Goal: Task Accomplishment & Management: Manage account settings

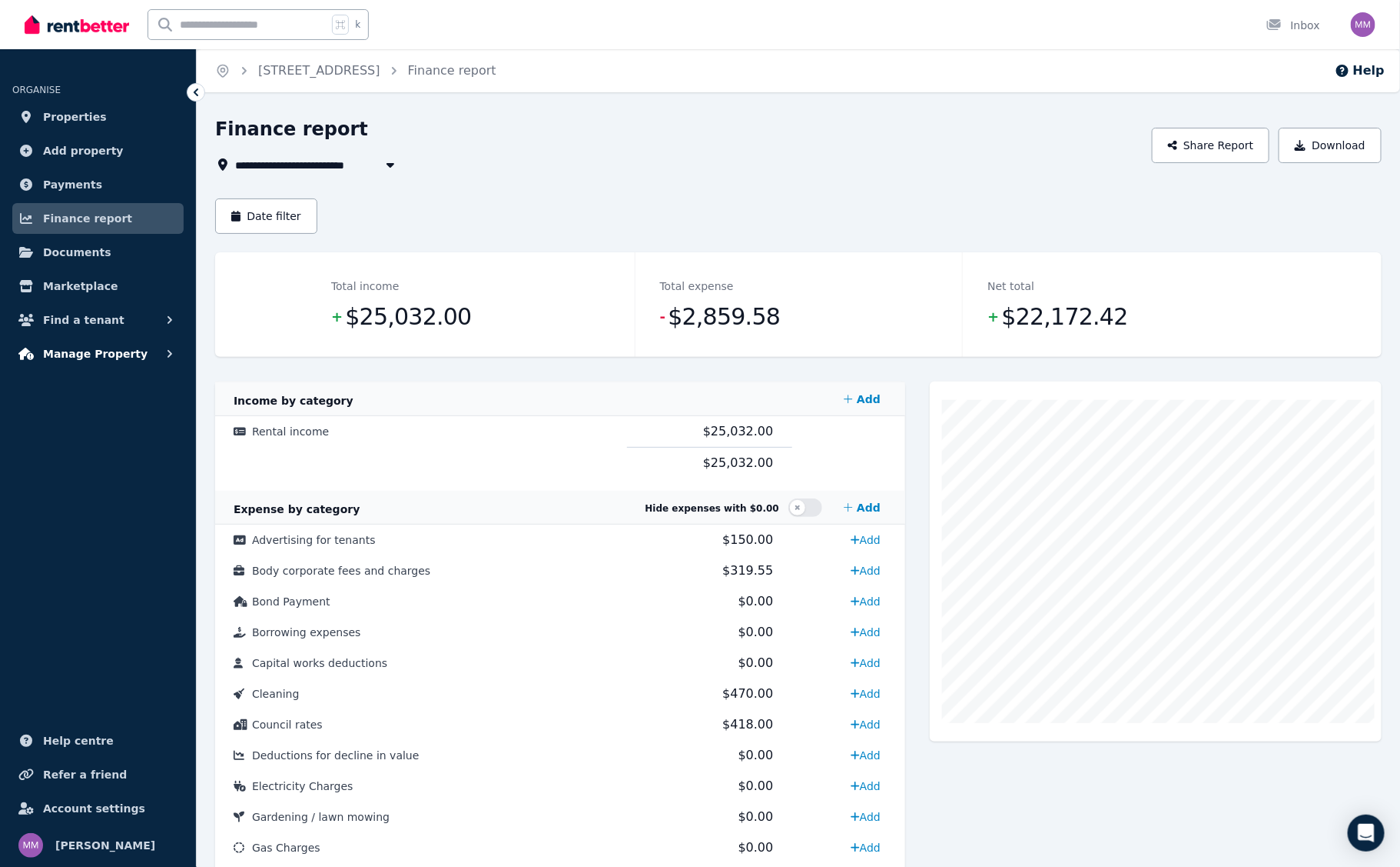
click at [77, 366] on button "Manage Property" at bounding box center [98, 354] width 172 height 31
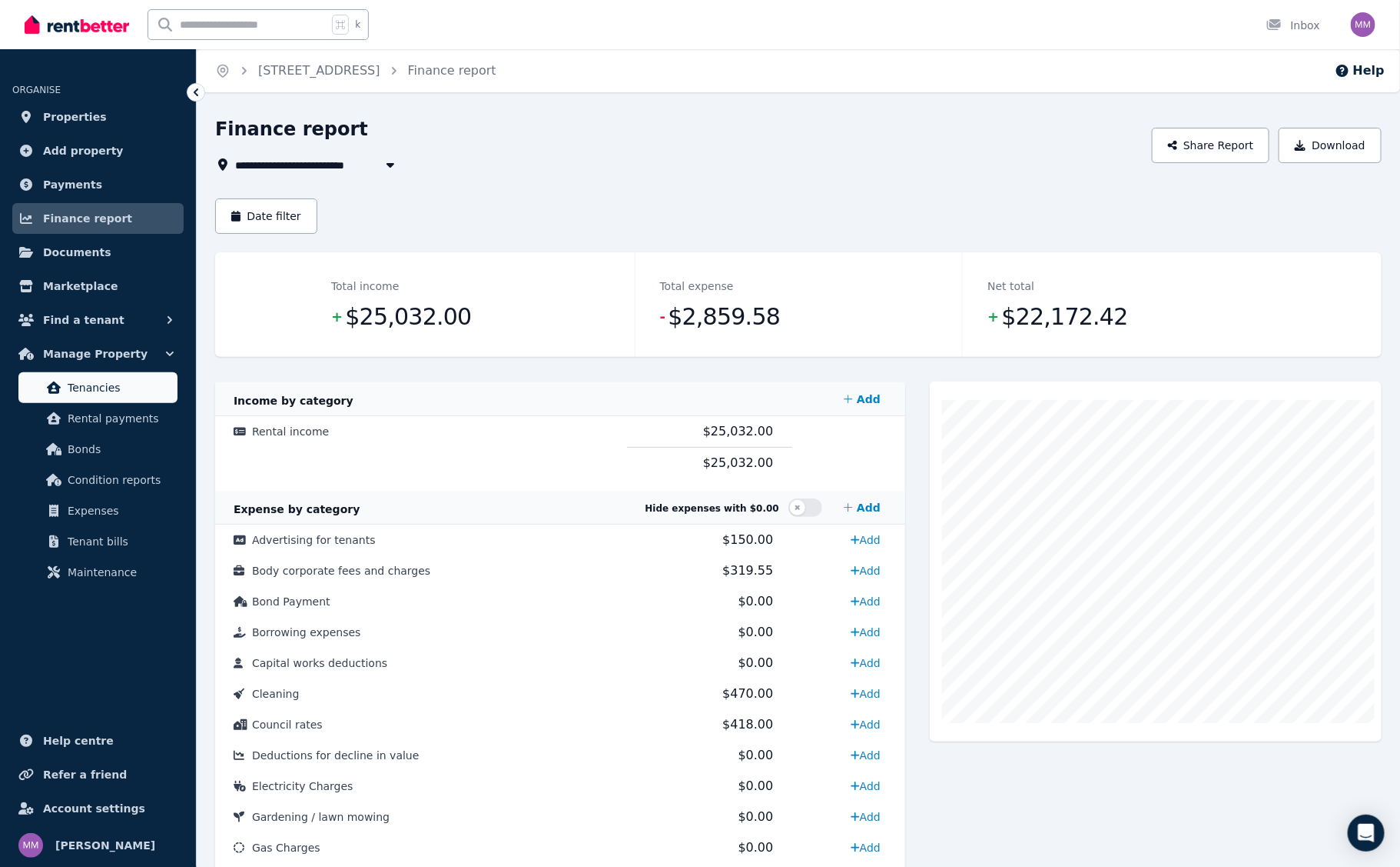
click at [76, 397] on link "Tenancies" at bounding box center [98, 388] width 159 height 31
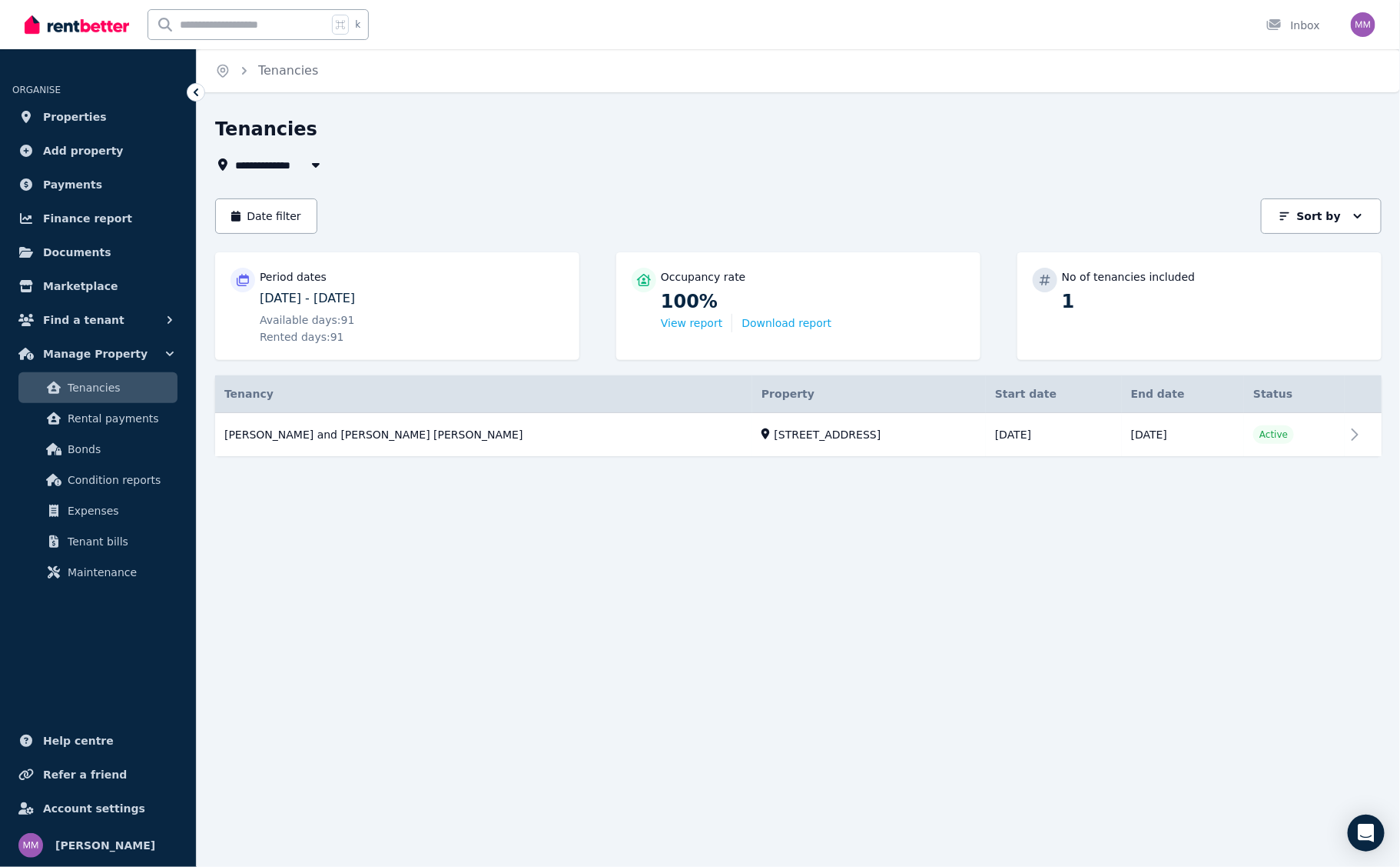
click at [294, 320] on span "Available days: 91" at bounding box center [307, 320] width 94 height 15
drag, startPoint x: 262, startPoint y: 321, endPoint x: 343, endPoint y: 336, distance: 82.4
click at [343, 336] on div "Available days: 91 Rented days: 91" at bounding box center [412, 328] width 304 height 32
click at [1300, 428] on link "View property details" at bounding box center [798, 435] width 1166 height 44
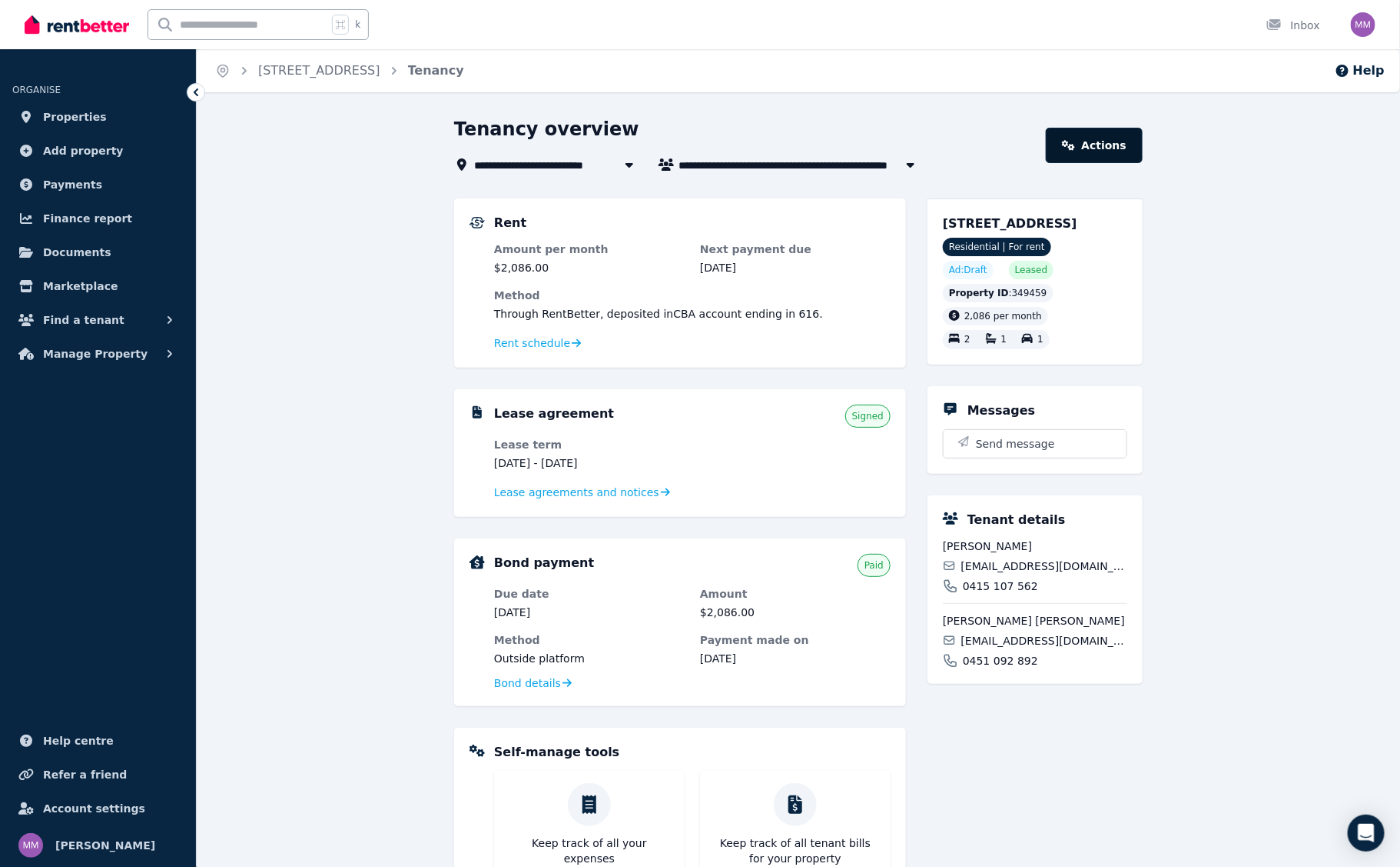
click at [1106, 140] on link "Actions" at bounding box center [1094, 145] width 97 height 36
